Goal: Information Seeking & Learning: Learn about a topic

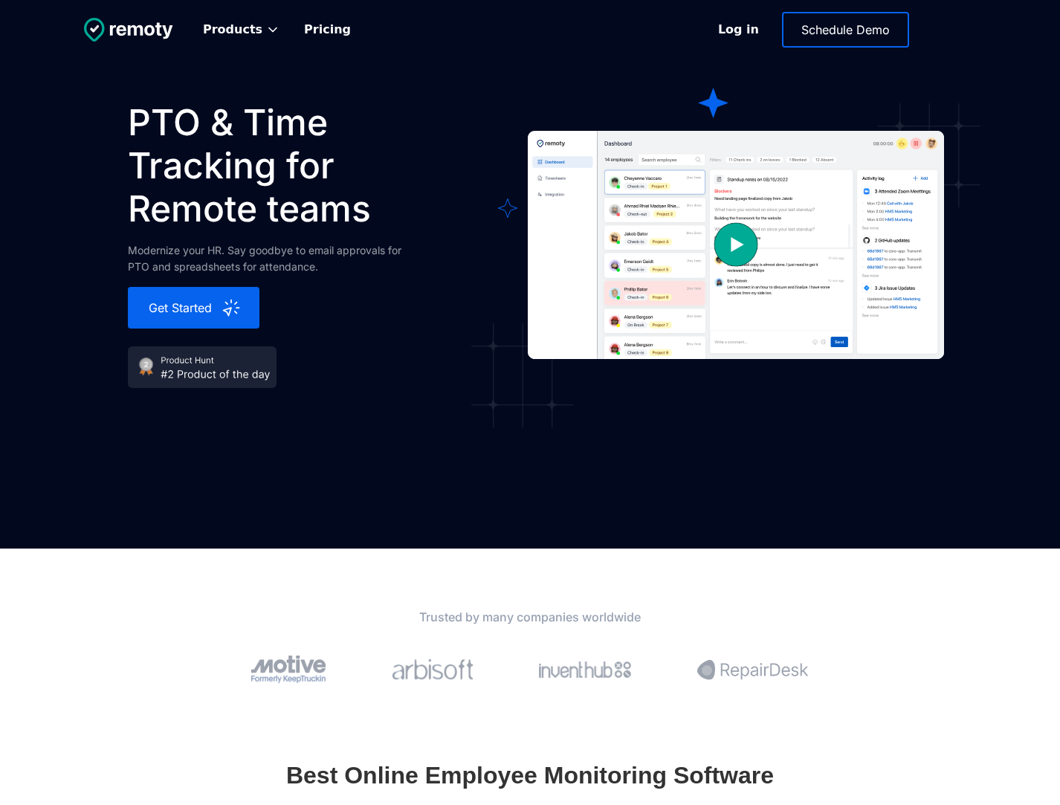
click at [859, 118] on div "Products Attendance Management Keep track of clock-ins and team working hours L…" at bounding box center [530, 274] width 1060 height 548
click at [328, 30] on link "Pricing" at bounding box center [327, 29] width 71 height 33
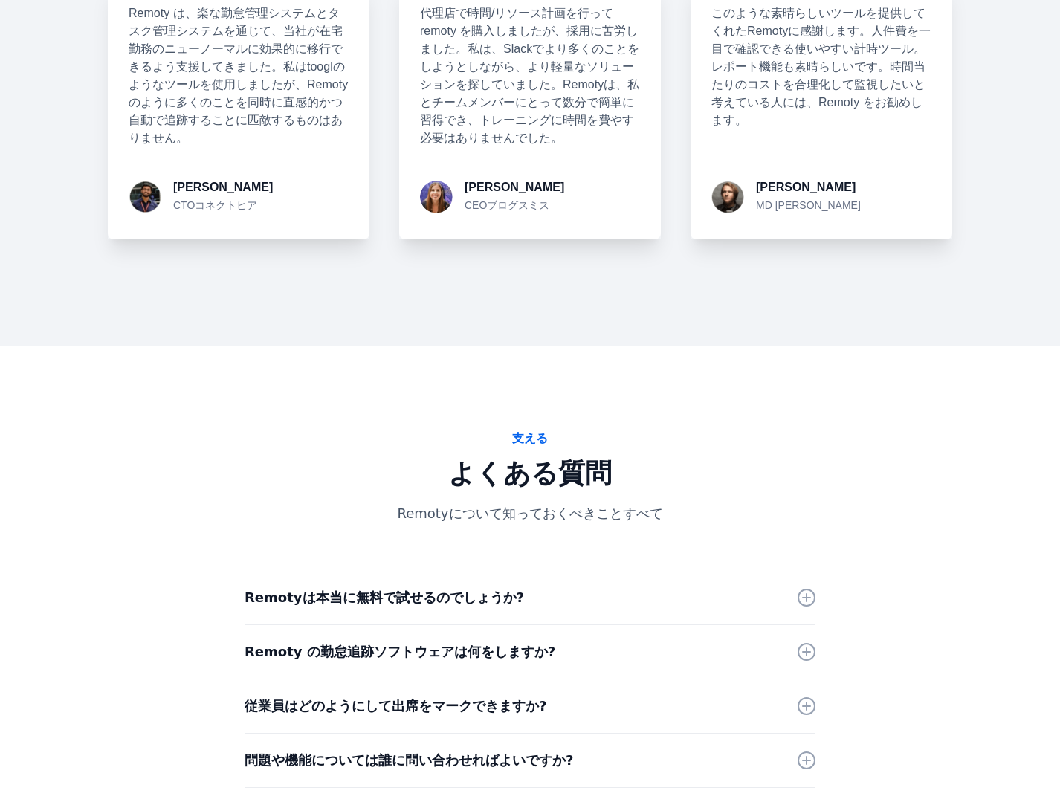
scroll to position [3605, 0]
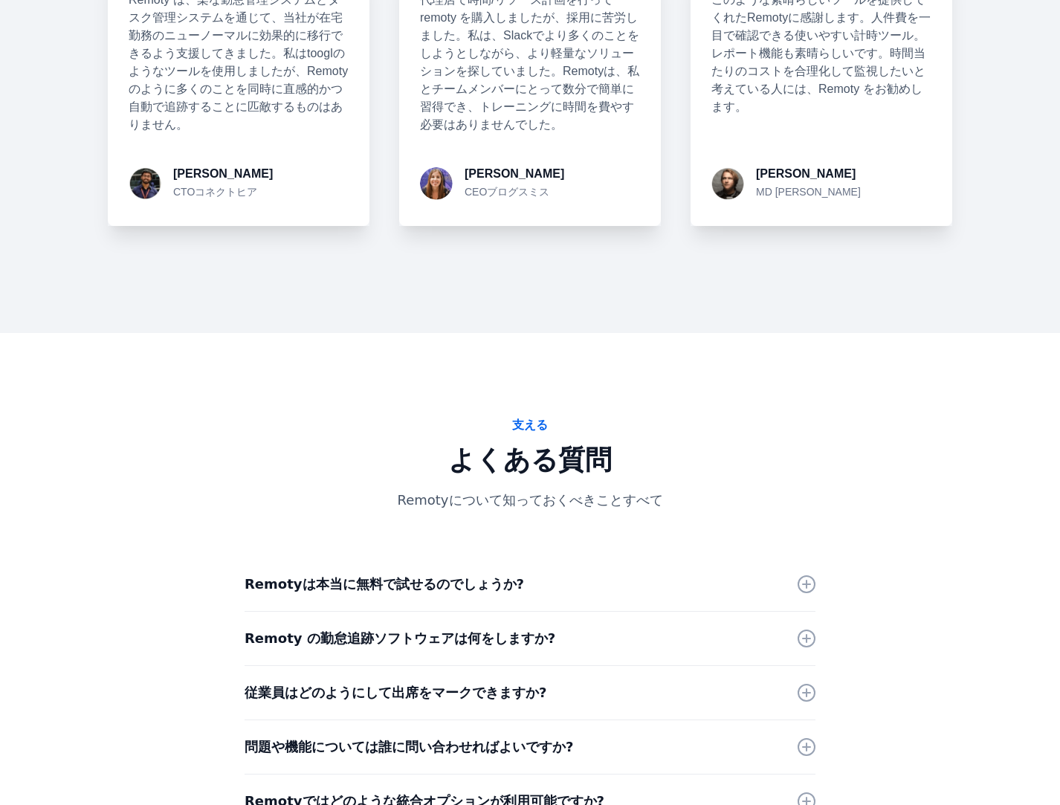
click at [426, 557] on div "Remotyは本当に無料で試せるのでしょうか?" at bounding box center [529, 584] width 571 height 54
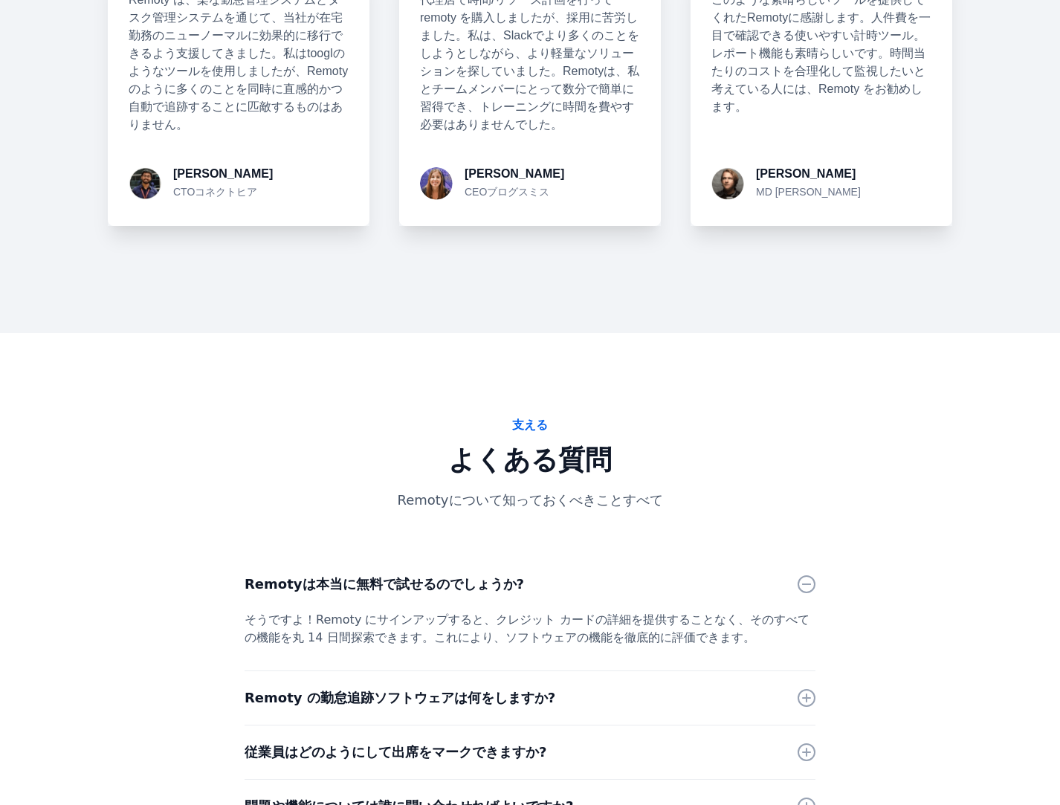
click at [438, 690] on strong "Remoty の勤怠追跡ソフトウェアは何をしますか?" at bounding box center [399, 698] width 311 height 16
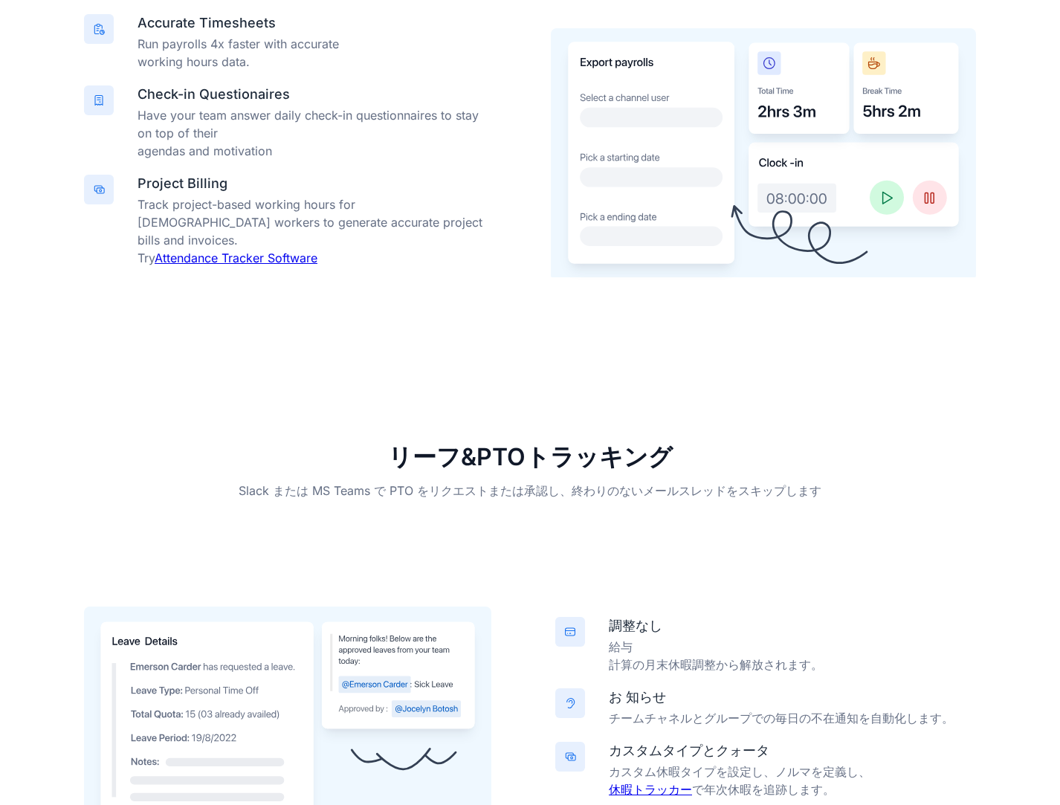
scroll to position [975, 0]
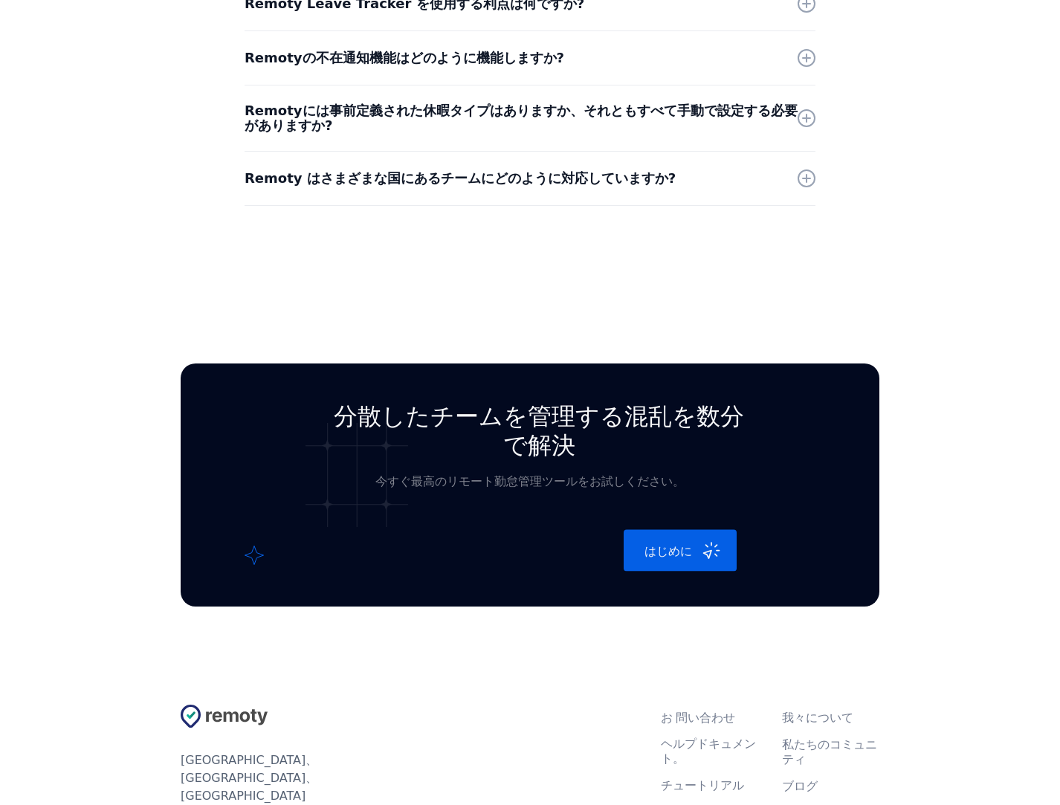
scroll to position [2749, 0]
